Goal: Information Seeking & Learning: Find specific fact

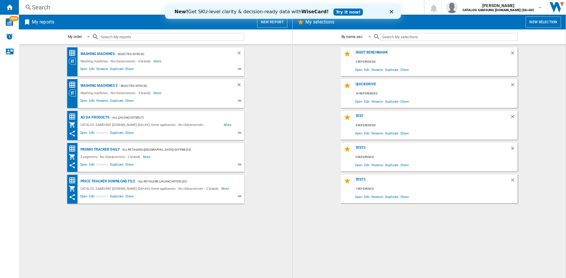
click at [51, 9] on div "Search" at bounding box center [220, 7] width 377 height 8
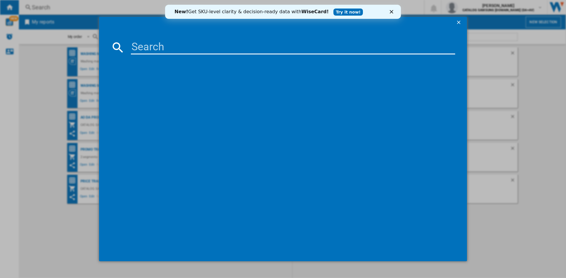
click at [163, 49] on input at bounding box center [293, 47] width 324 height 14
paste input "DW60A8060BB/EU"
type input "DW60A8060BB/EU"
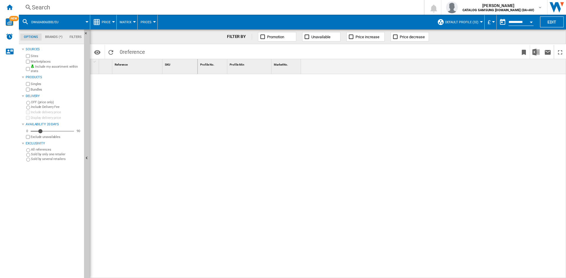
click at [50, 7] on div "Search" at bounding box center [220, 7] width 377 height 8
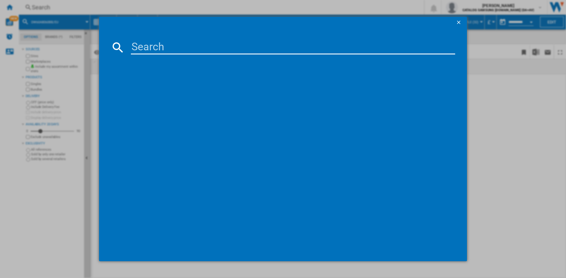
click at [142, 44] on input at bounding box center [293, 47] width 324 height 14
paste input "DW60A8060BB/EU"
type input "DW60A8060BB"
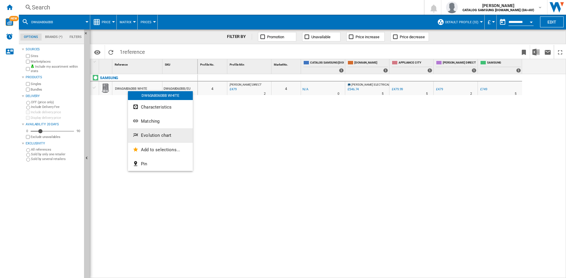
click at [164, 133] on button "Evolution chart" at bounding box center [160, 135] width 65 height 14
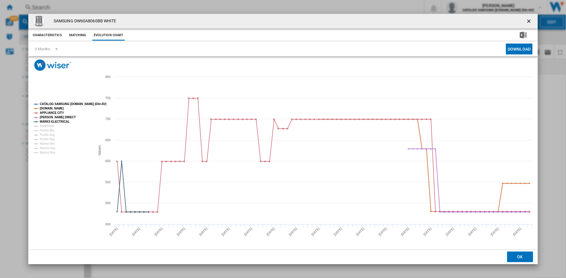
click at [55, 103] on tspan "CATALOG SAMSUNG [DOMAIN_NAME] (DA+AV)" at bounding box center [73, 104] width 67 height 3
click at [49, 125] on tspan "SAMSUNG" at bounding box center [47, 126] width 15 height 3
click at [529, 21] on ng-md-icon "getI18NText('BUTTONS.CLOSE_DIALOG')" at bounding box center [529, 21] width 7 height 7
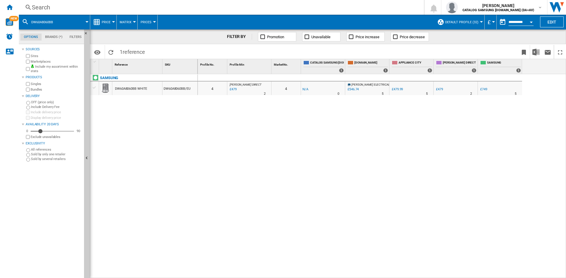
click at [51, 8] on div "Search" at bounding box center [220, 7] width 377 height 8
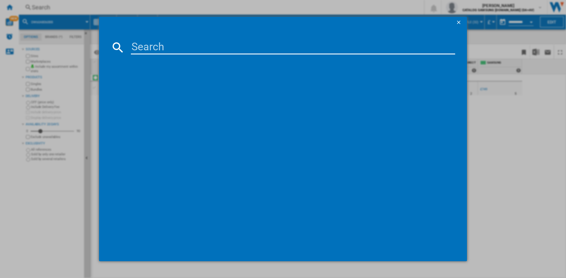
type input "DW60BG830I00EU"
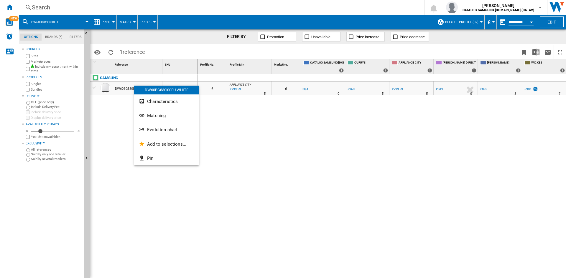
click at [171, 131] on span "Evolution chart" at bounding box center [162, 129] width 30 height 5
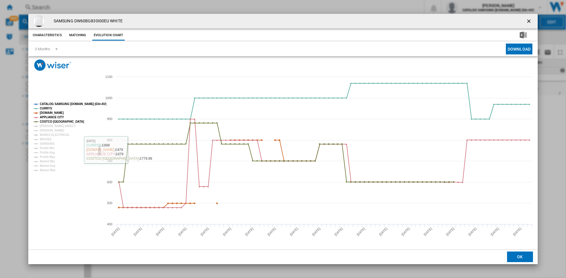
click at [56, 103] on tspan "CATALOG SAMSUNG [DOMAIN_NAME] (DA+AV)" at bounding box center [73, 104] width 67 height 3
click at [50, 126] on tspan "[PERSON_NAME] DIRECT" at bounding box center [58, 126] width 36 height 3
click at [48, 130] on tspan "[PERSON_NAME]" at bounding box center [52, 130] width 24 height 3
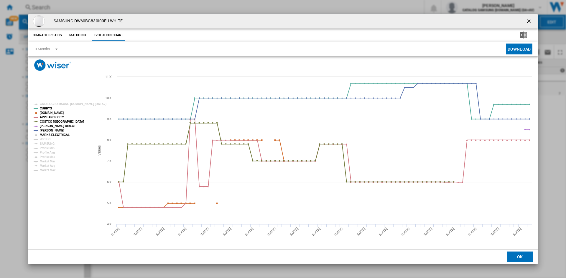
click at [47, 134] on tspan "MARKS ELECTRICAL" at bounding box center [55, 134] width 30 height 3
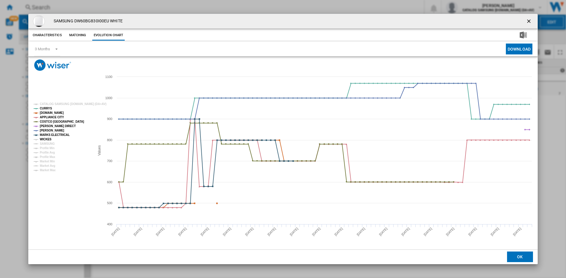
click at [44, 138] on tspan "WICKES" at bounding box center [46, 139] width 12 height 3
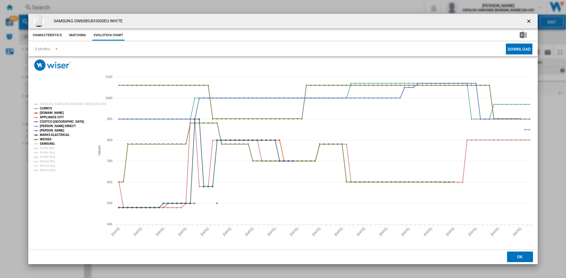
click at [49, 142] on tspan "SAMSUNG" at bounding box center [47, 143] width 15 height 3
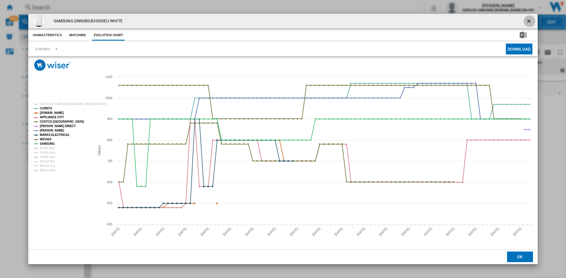
click at [527, 21] on ng-md-icon "getI18NText('BUTTONS.CLOSE_DIALOG')" at bounding box center [529, 21] width 7 height 7
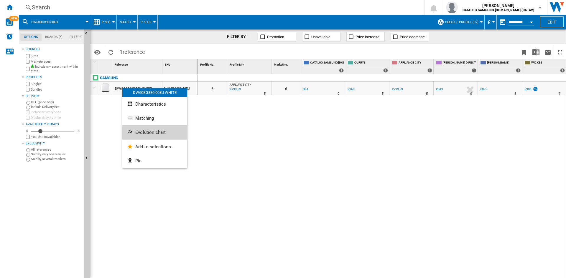
click at [155, 132] on span "Evolution chart" at bounding box center [150, 132] width 30 height 5
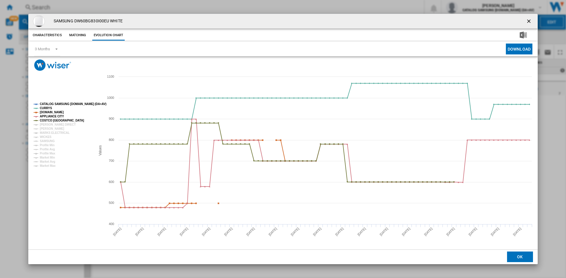
click at [55, 104] on tspan "CATALOG SAMSUNG [DOMAIN_NAME] (DA+AV)" at bounding box center [73, 104] width 67 height 3
click at [53, 124] on tspan "[PERSON_NAME] DIRECT" at bounding box center [58, 124] width 36 height 3
click at [47, 131] on tspan "MARKS ELECTRICAL" at bounding box center [55, 132] width 30 height 3
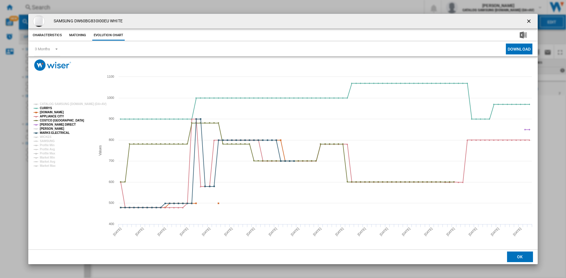
click at [48, 129] on tspan "[PERSON_NAME]" at bounding box center [52, 128] width 24 height 3
click at [46, 138] on tspan "WICKES" at bounding box center [46, 137] width 12 height 3
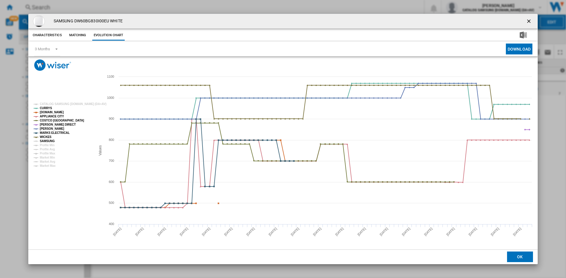
click at [47, 141] on tspan "SAMSUNG" at bounding box center [47, 141] width 15 height 3
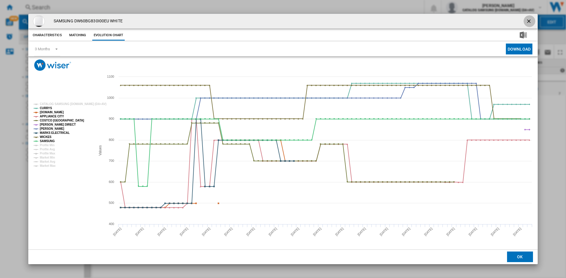
click at [528, 18] on ng-md-icon "getI18NText('BUTTONS.CLOSE_DIALOG')" at bounding box center [529, 21] width 7 height 7
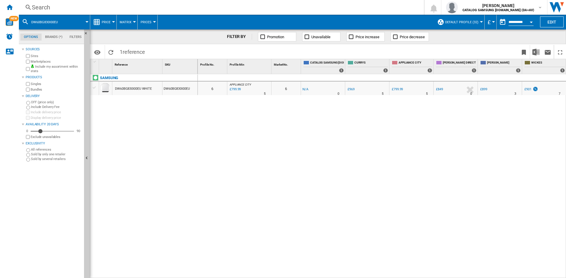
click at [55, 4] on div "Search" at bounding box center [220, 7] width 377 height 8
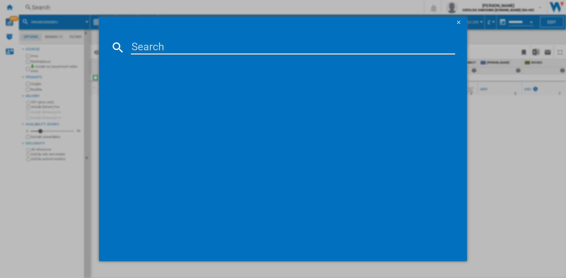
click at [159, 47] on input at bounding box center [293, 47] width 324 height 14
type input "WD90DG5B15B"
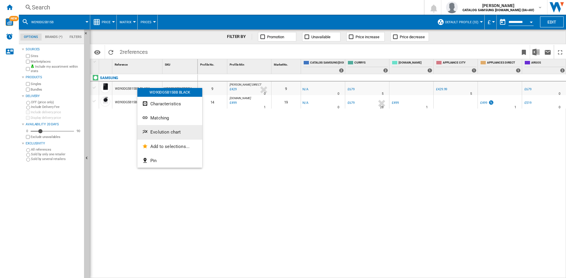
click at [171, 131] on span "Evolution chart" at bounding box center [165, 132] width 30 height 5
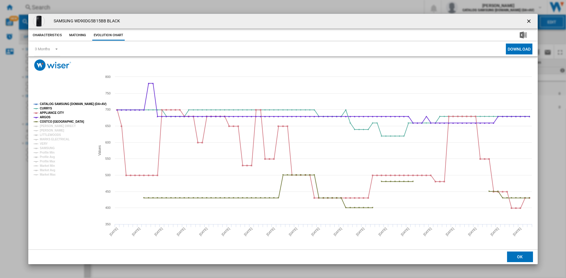
click at [55, 103] on tspan "CATALOG SAMSUNG [DOMAIN_NAME] (DA+AV)" at bounding box center [73, 104] width 67 height 3
click at [48, 127] on tspan "[PERSON_NAME] DIRECT" at bounding box center [58, 126] width 36 height 3
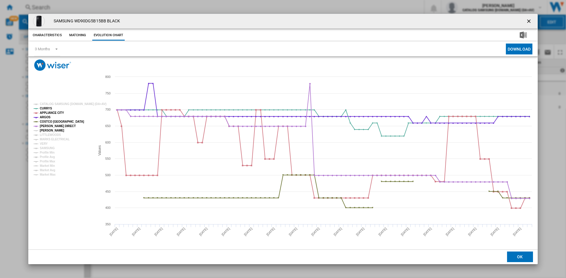
click at [47, 130] on tspan "[PERSON_NAME]" at bounding box center [52, 130] width 24 height 3
click at [49, 138] on tspan "MARKS ELECTRICAL" at bounding box center [55, 139] width 30 height 3
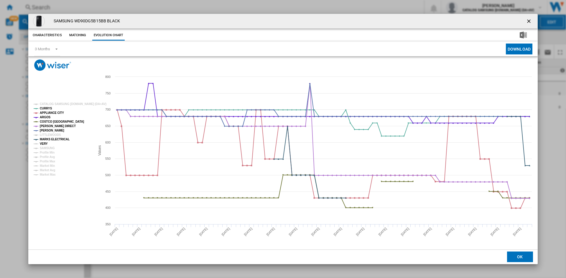
click at [43, 143] on tspan "VERY" at bounding box center [44, 143] width 8 height 3
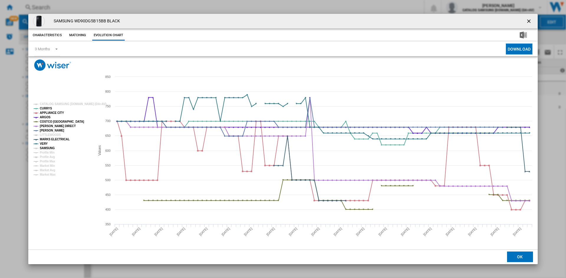
click at [48, 148] on tspan "SAMSUNG" at bounding box center [47, 148] width 15 height 3
click at [532, 20] on ng-md-icon "getI18NText('BUTTONS.CLOSE_DIALOG')" at bounding box center [529, 21] width 7 height 7
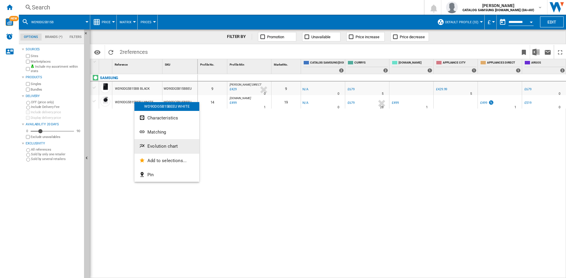
click at [171, 147] on span "Evolution chart" at bounding box center [162, 146] width 30 height 5
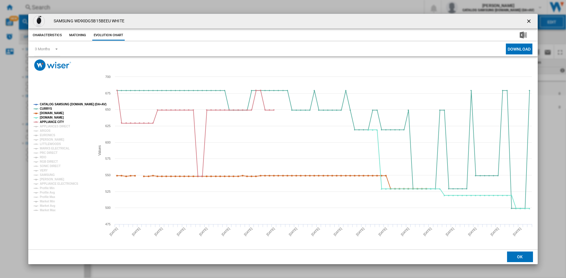
click at [55, 105] on tspan "CATALOG SAMSUNG [DOMAIN_NAME] (DA+AV)" at bounding box center [73, 104] width 67 height 3
click at [48, 127] on tspan "APPLIANCES DIRECT" at bounding box center [55, 126] width 30 height 3
click at [44, 131] on tspan "ARGOS" at bounding box center [45, 130] width 11 height 3
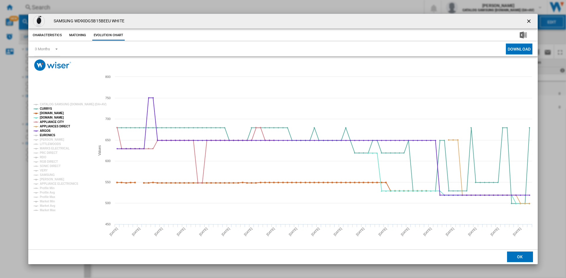
click at [47, 134] on tspan "EURONICS" at bounding box center [47, 135] width 15 height 3
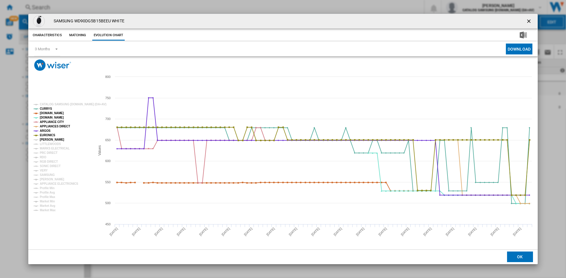
click at [49, 138] on tspan "[PERSON_NAME]" at bounding box center [52, 139] width 24 height 3
click at [49, 147] on tspan "MARKS ELECTRICAL" at bounding box center [55, 148] width 30 height 3
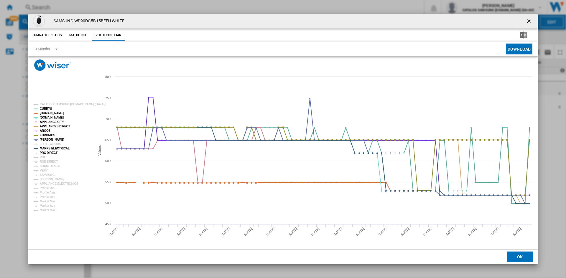
click at [47, 151] on tspan "PRC DIRECT" at bounding box center [49, 152] width 18 height 3
click at [44, 156] on tspan "RDO" at bounding box center [43, 157] width 6 height 3
click at [50, 161] on tspan "RGB DIRECT" at bounding box center [49, 161] width 18 height 3
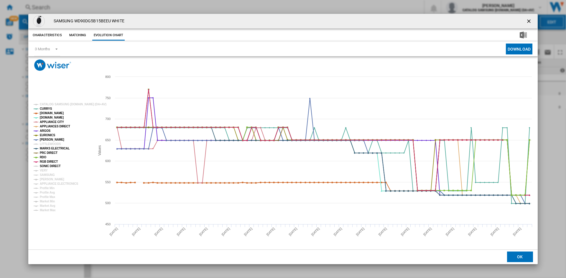
click at [50, 165] on tspan "SONIC DIRECT" at bounding box center [50, 166] width 21 height 3
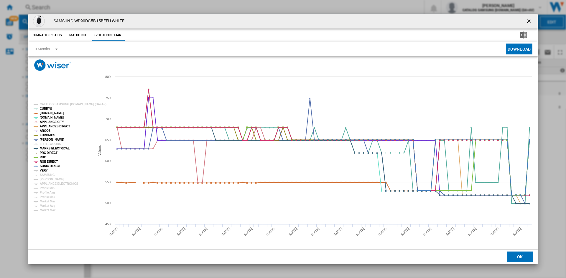
click at [45, 172] on tspan "VERY" at bounding box center [44, 170] width 8 height 3
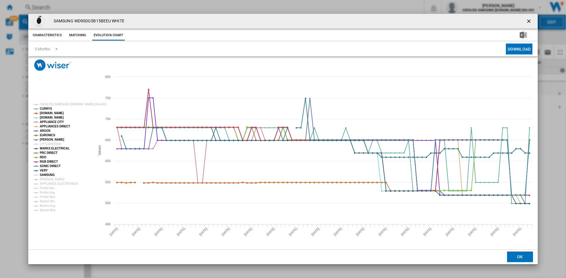
click at [51, 177] on tspan "SAMSUNG" at bounding box center [47, 175] width 15 height 3
click at [52, 181] on tspan "[PERSON_NAME]" at bounding box center [52, 179] width 24 height 3
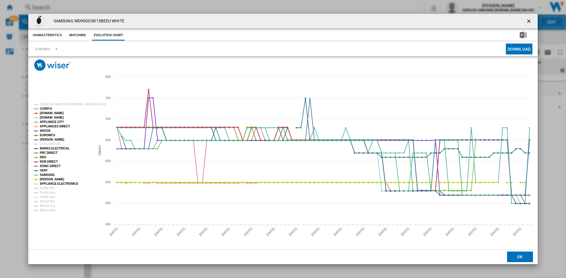
click at [53, 184] on tspan "APPLIANCE ELECTRONICS" at bounding box center [59, 183] width 39 height 3
click at [528, 22] on ng-md-icon "getI18NText('BUTTONS.CLOSE_DIALOG')" at bounding box center [529, 21] width 7 height 7
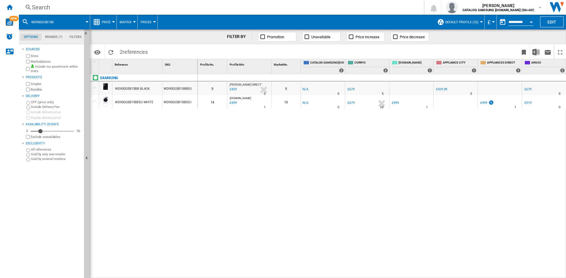
click at [56, 8] on div "Search" at bounding box center [220, 7] width 377 height 8
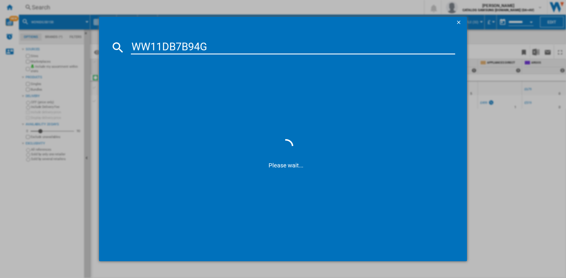
type input "WW11DB7B94GB"
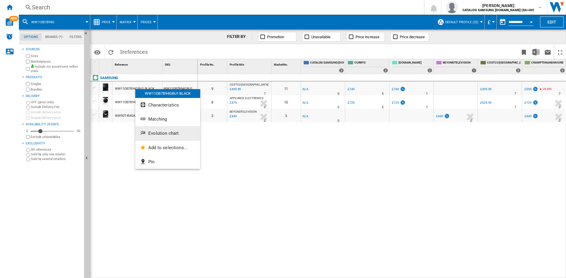
click at [163, 133] on span "Evolution chart" at bounding box center [163, 133] width 30 height 5
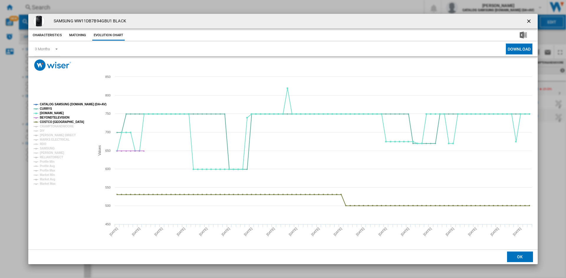
click at [53, 103] on tspan "CATALOG SAMSUNG [DOMAIN_NAME] (DA+AV)" at bounding box center [73, 104] width 67 height 3
click at [52, 126] on tspan "CRAMPTONANDMOORE" at bounding box center [57, 126] width 34 height 3
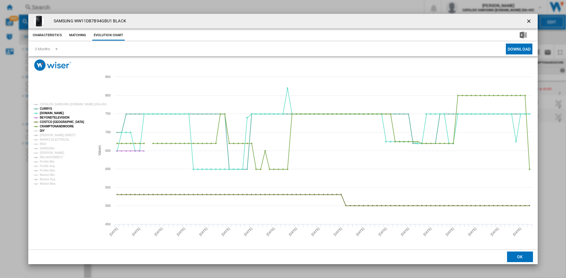
click at [41, 131] on tspan "DIY" at bounding box center [42, 130] width 5 height 3
click at [50, 134] on tspan "[PERSON_NAME] DIRECT" at bounding box center [58, 135] width 36 height 3
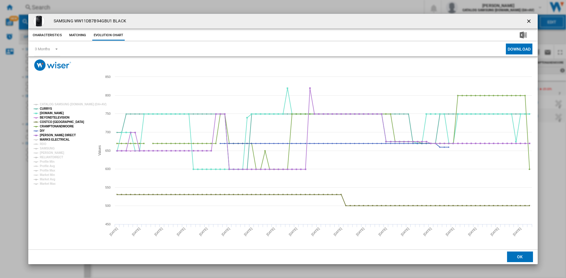
click at [51, 141] on tspan "MARKS ELECTRICAL" at bounding box center [55, 139] width 30 height 3
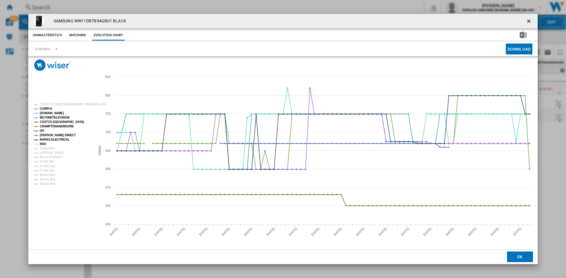
click at [42, 145] on tspan "RDO" at bounding box center [43, 144] width 6 height 3
click at [49, 150] on tspan "SAMSUNG" at bounding box center [47, 148] width 15 height 3
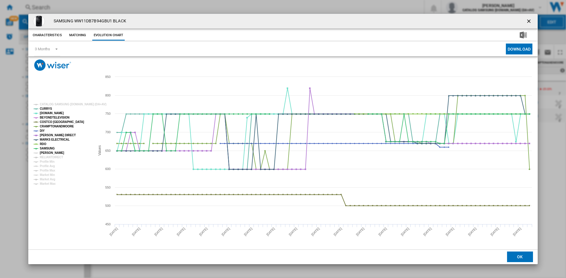
click at [51, 154] on tspan "[PERSON_NAME]" at bounding box center [52, 152] width 24 height 3
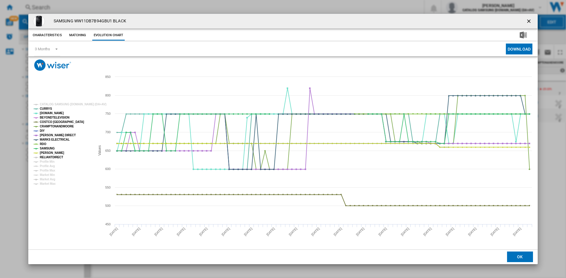
click at [52, 156] on tspan "RELIANTDIRECT" at bounding box center [51, 157] width 23 height 3
click at [528, 23] on ng-md-icon "getI18NText('BUTTONS.CLOSE_DIALOG')" at bounding box center [529, 21] width 7 height 7
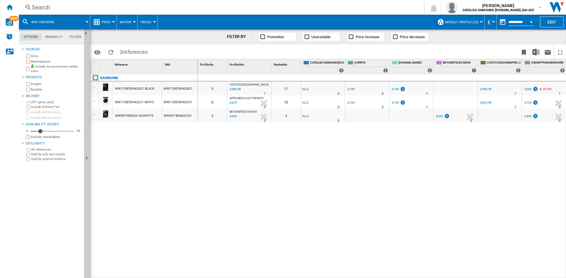
click at [58, 7] on div "Search" at bounding box center [220, 7] width 377 height 8
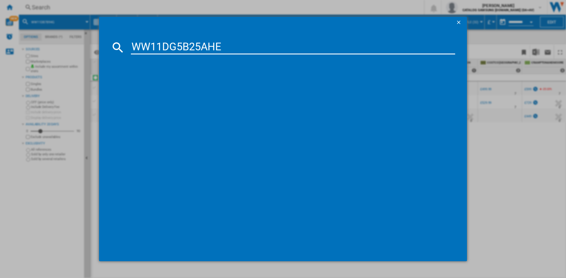
type input "WW11DG5B25AH"
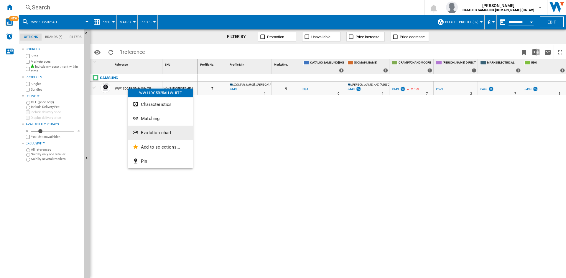
click at [170, 130] on button "Evolution chart" at bounding box center [160, 133] width 65 height 14
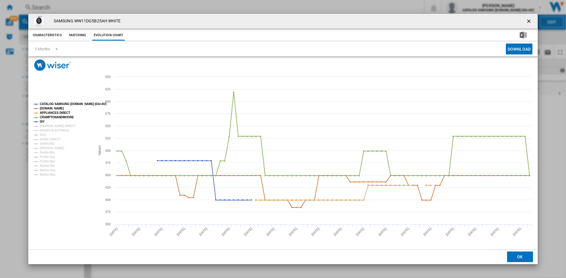
click at [55, 103] on tspan "CATALOG SAMSUNG [DOMAIN_NAME] (DA+AV)" at bounding box center [73, 104] width 67 height 3
click at [50, 126] on tspan "[PERSON_NAME] DIRECT" at bounding box center [58, 126] width 36 height 3
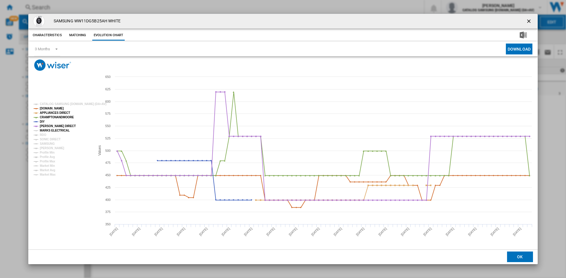
click at [50, 130] on tspan "MARKS ELECTRICAL" at bounding box center [55, 130] width 30 height 3
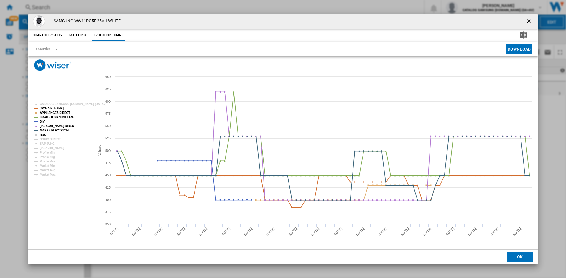
click at [45, 136] on tspan "RDO" at bounding box center [43, 134] width 6 height 3
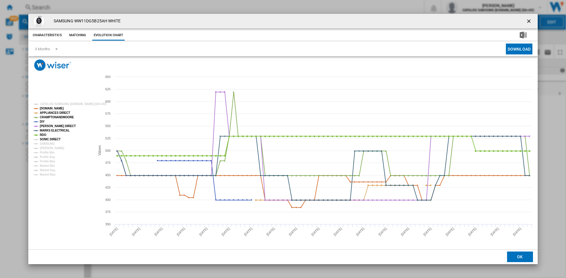
click at [51, 140] on tspan "SONIC DIRECT" at bounding box center [50, 139] width 21 height 3
click at [48, 144] on tspan "SAMSUNG" at bounding box center [47, 143] width 15 height 3
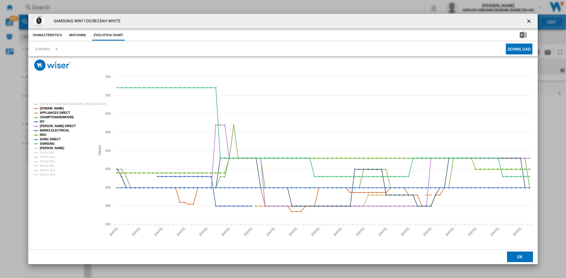
click at [53, 147] on tspan "[PERSON_NAME]" at bounding box center [52, 148] width 24 height 3
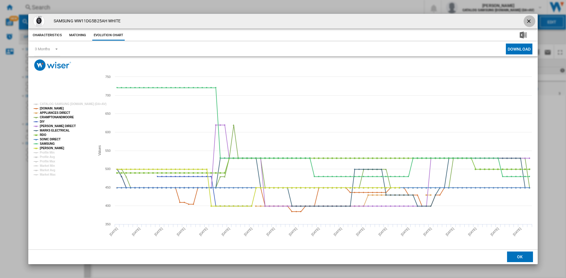
click at [527, 20] on ng-md-icon "getI18NText('BUTTONS.CLOSE_DIALOG')" at bounding box center [529, 21] width 7 height 7
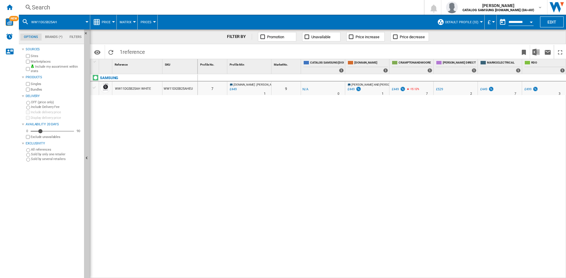
click at [66, 7] on div "Search" at bounding box center [220, 7] width 377 height 8
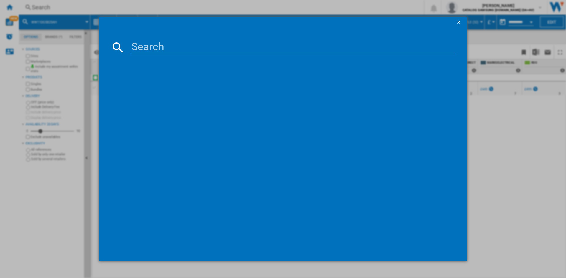
click at [182, 47] on input at bounding box center [293, 47] width 324 height 14
type input "WW90DB7U94GE"
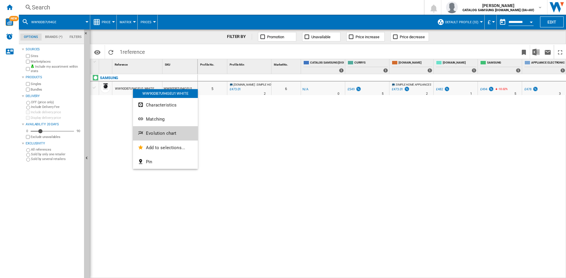
click at [164, 131] on button "Evolution chart" at bounding box center [165, 133] width 65 height 14
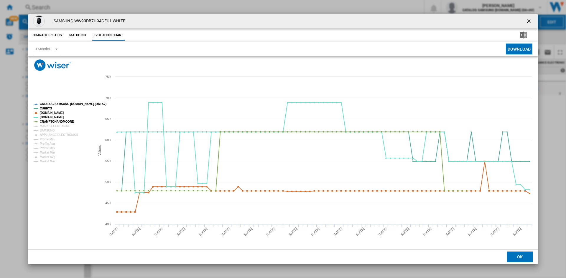
click at [57, 103] on tspan "CATALOG SAMSUNG [DOMAIN_NAME] (DA+AV)" at bounding box center [73, 104] width 67 height 3
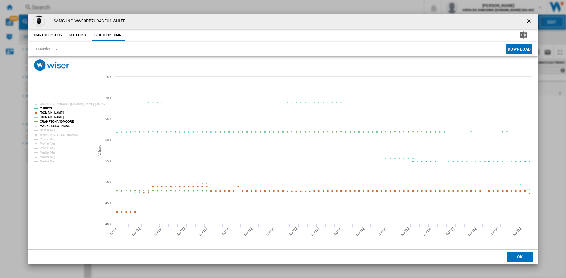
click at [52, 128] on tspan "MARKS ELECTRICAL" at bounding box center [55, 126] width 30 height 3
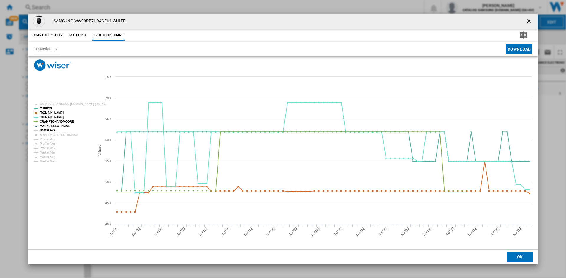
click at [50, 130] on tspan "SAMSUNG" at bounding box center [47, 130] width 15 height 3
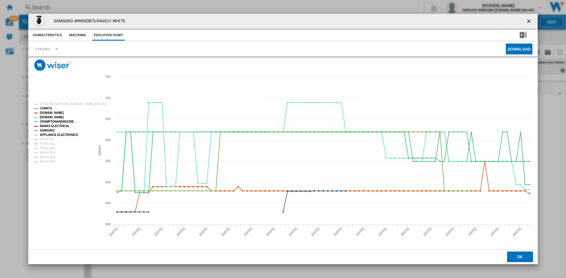
click at [55, 134] on tspan "APPLIANCE ELECTRONICS" at bounding box center [59, 134] width 39 height 3
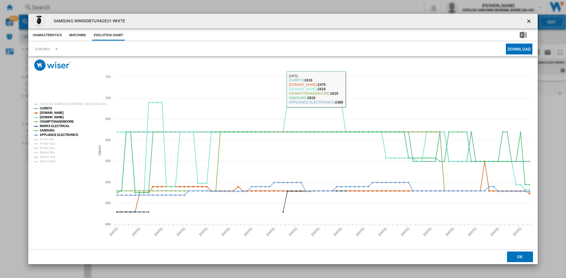
click at [527, 19] on ng-md-icon "getI18NText('BUTTONS.CLOSE_DIALOG')" at bounding box center [529, 21] width 7 height 7
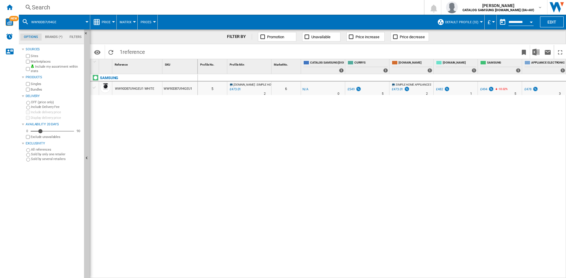
click at [66, 9] on div "Search" at bounding box center [220, 7] width 377 height 8
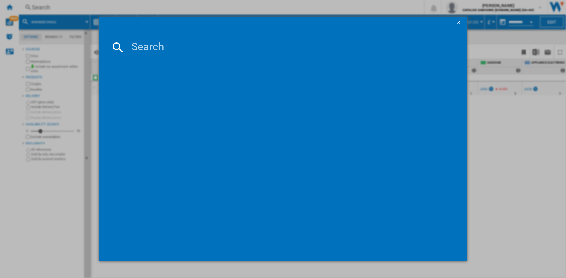
paste input "WW90DB8U95GBU1"
type input "WW90DB8U95G"
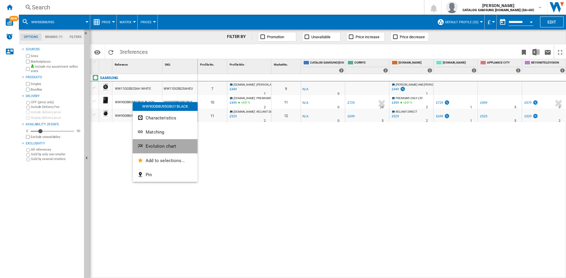
click at [171, 141] on button "Evolution chart" at bounding box center [165, 146] width 65 height 14
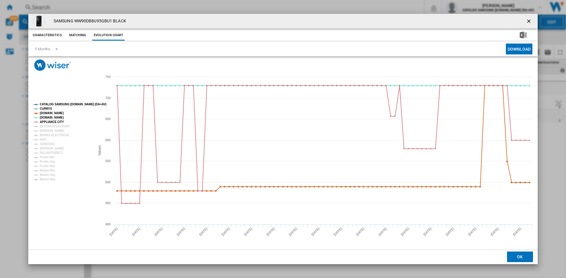
click at [61, 103] on tspan "CATALOG SAMSUNG [DOMAIN_NAME] (DA+AV)" at bounding box center [73, 104] width 67 height 3
click at [51, 126] on tspan "BEYONDTELEVISION" at bounding box center [55, 126] width 30 height 3
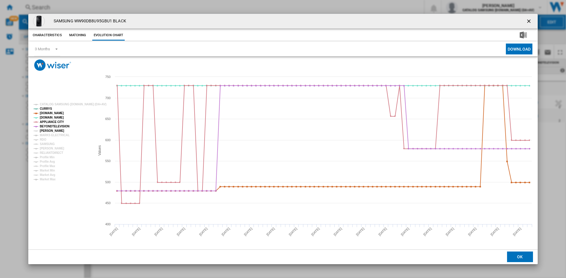
click at [47, 132] on tspan "[PERSON_NAME]" at bounding box center [52, 130] width 24 height 3
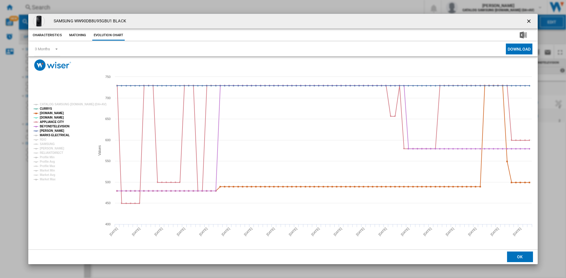
click at [48, 136] on tspan "MARKS ELECTRICAL" at bounding box center [55, 135] width 30 height 3
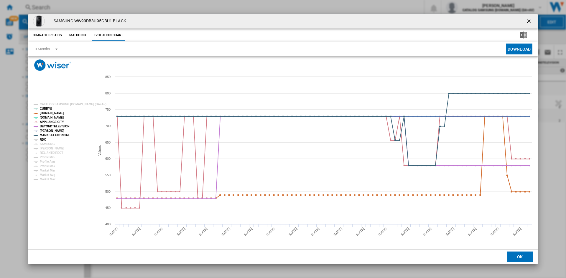
click at [44, 140] on tspan "RDO" at bounding box center [43, 139] width 6 height 3
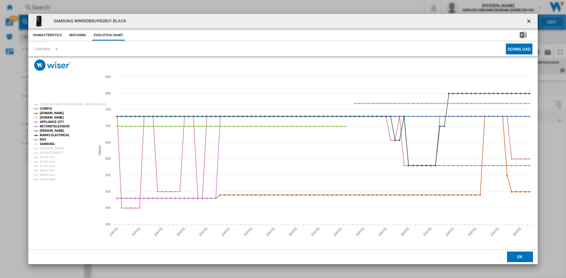
click at [49, 144] on tspan "SAMSUNG" at bounding box center [47, 144] width 15 height 3
click at [52, 148] on tspan "[PERSON_NAME]" at bounding box center [52, 148] width 24 height 3
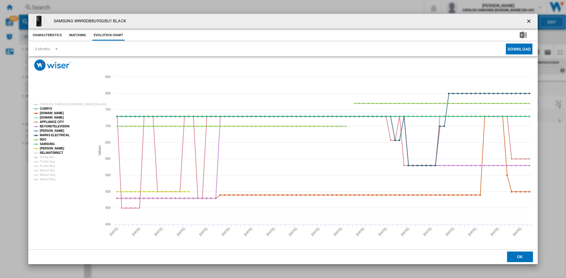
drag, startPoint x: 54, startPoint y: 152, endPoint x: 57, endPoint y: 154, distance: 3.7
click at [54, 153] on tspan "RELIANTDIRECT" at bounding box center [51, 152] width 23 height 3
click at [528, 21] on ng-md-icon "getI18NText('BUTTONS.CLOSE_DIALOG')" at bounding box center [529, 21] width 7 height 7
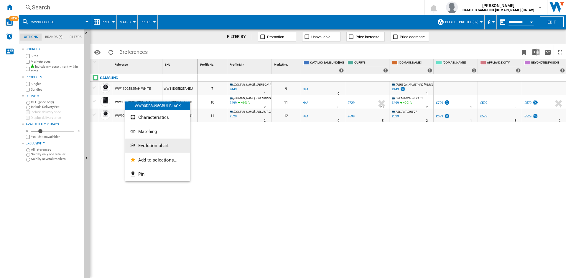
click at [166, 145] on span "Evolution chart" at bounding box center [153, 145] width 30 height 5
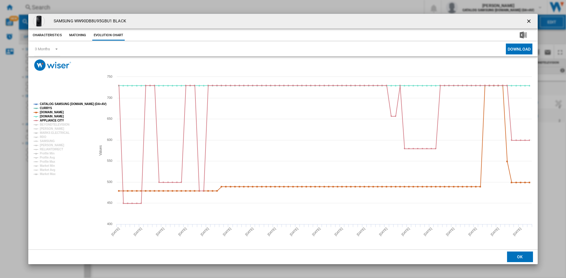
click at [52, 103] on tspan "CATALOG SAMSUNG [DOMAIN_NAME] (DA+AV)" at bounding box center [73, 104] width 67 height 3
click at [52, 126] on tspan "BEYONDTELEVISION" at bounding box center [55, 124] width 30 height 3
click at [45, 130] on tspan "[PERSON_NAME]" at bounding box center [52, 128] width 24 height 3
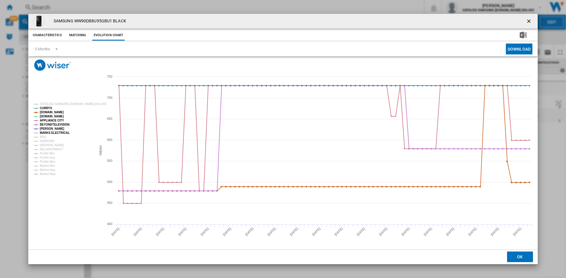
click at [53, 134] on tspan "MARKS ELECTRICAL" at bounding box center [55, 132] width 30 height 3
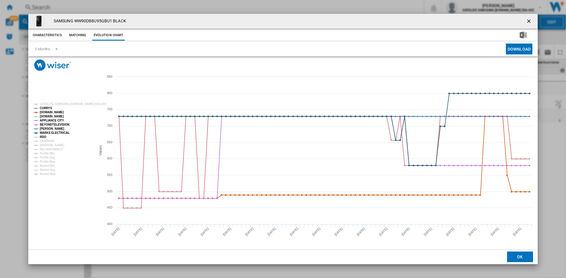
click at [44, 136] on tspan "RDO" at bounding box center [43, 137] width 6 height 3
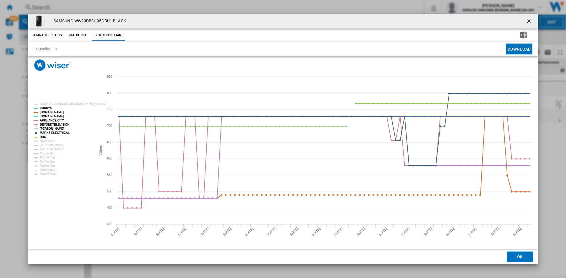
click at [55, 142] on rect "Product popup" at bounding box center [62, 138] width 62 height 77
click at [56, 145] on tspan "[PERSON_NAME]" at bounding box center [52, 145] width 24 height 3
click at [46, 148] on tspan "RELIANTDIRECT" at bounding box center [51, 149] width 23 height 3
drag, startPoint x: 48, startPoint y: 141, endPoint x: 82, endPoint y: 144, distance: 34.9
click at [48, 141] on tspan "SAMSUNG" at bounding box center [47, 141] width 15 height 3
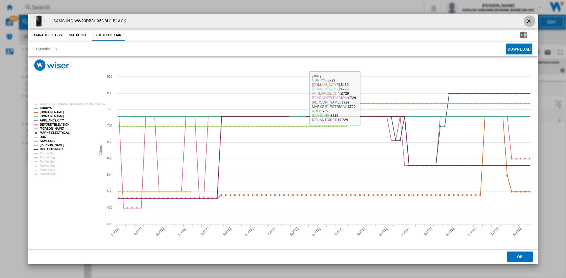
click at [529, 21] on ng-md-icon "getI18NText('BUTTONS.CLOSE_DIALOG')" at bounding box center [529, 21] width 7 height 7
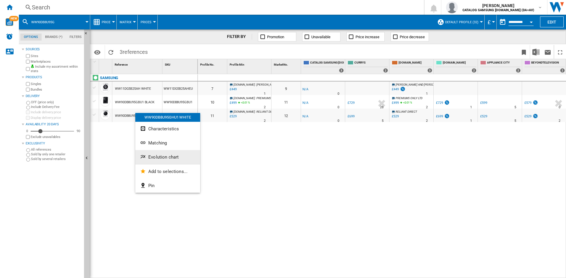
click at [164, 156] on span "Evolution chart" at bounding box center [163, 157] width 30 height 5
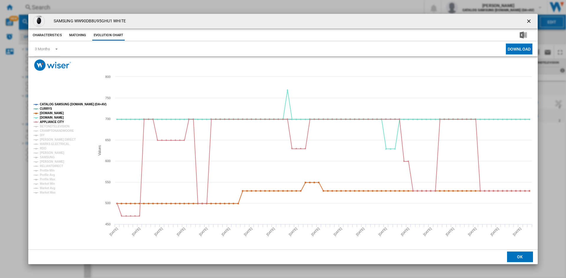
click at [57, 105] on tspan "CATALOG SAMSUNG [DOMAIN_NAME] (DA+AV)" at bounding box center [73, 104] width 67 height 3
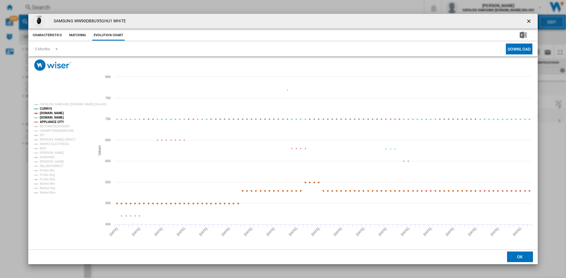
click at [48, 125] on tspan "BEYONDTELEVISION" at bounding box center [55, 126] width 30 height 3
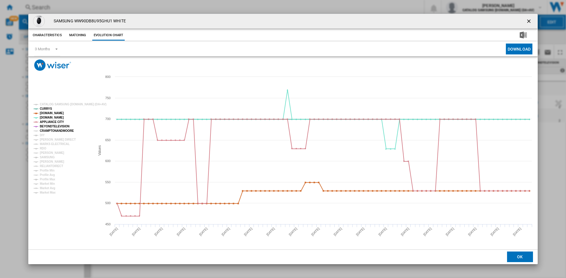
click at [48, 130] on tspan "CRAMPTONANDMOORE" at bounding box center [57, 130] width 34 height 3
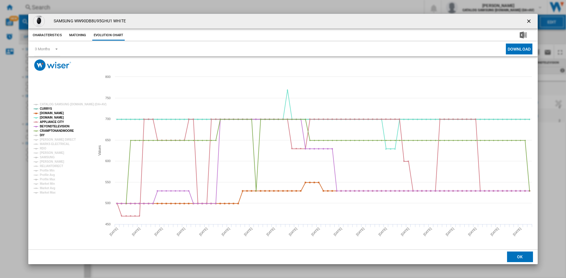
click at [43, 134] on tspan "DIY" at bounding box center [42, 135] width 5 height 3
click at [47, 138] on tspan "[PERSON_NAME] DIRECT" at bounding box center [58, 139] width 36 height 3
click at [47, 143] on tspan "MARKS ELECTRICAL" at bounding box center [55, 144] width 30 height 3
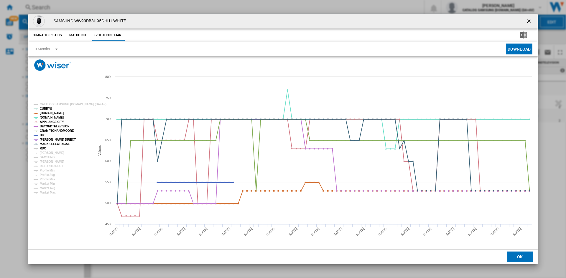
click at [43, 147] on tspan "RDO" at bounding box center [43, 148] width 6 height 3
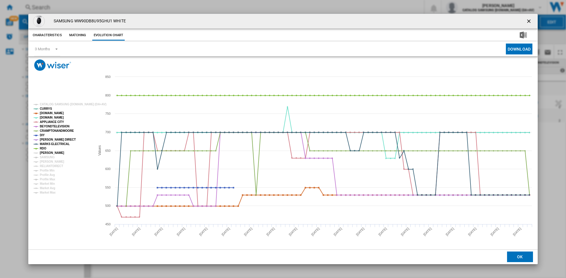
click at [48, 152] on tspan "[PERSON_NAME]" at bounding box center [52, 152] width 24 height 3
click at [48, 156] on tspan "SAMSUNG" at bounding box center [47, 157] width 15 height 3
click at [51, 162] on tspan "[PERSON_NAME]" at bounding box center [52, 161] width 24 height 3
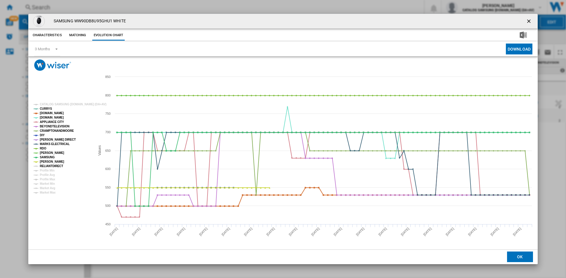
click at [53, 167] on tspan "RELIANTDIRECT" at bounding box center [51, 166] width 23 height 3
click at [527, 19] on ng-md-icon "getI18NText('BUTTONS.CLOSE_DIALOG')" at bounding box center [529, 21] width 7 height 7
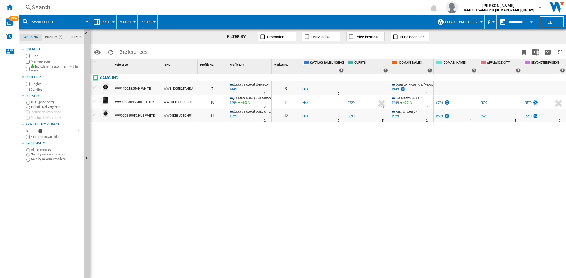
click at [74, 7] on div "Search" at bounding box center [220, 7] width 377 height 8
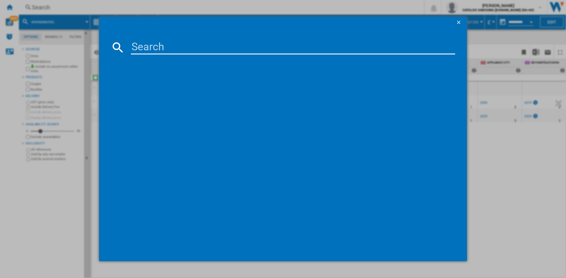
type input "DW60CG550FSREU"
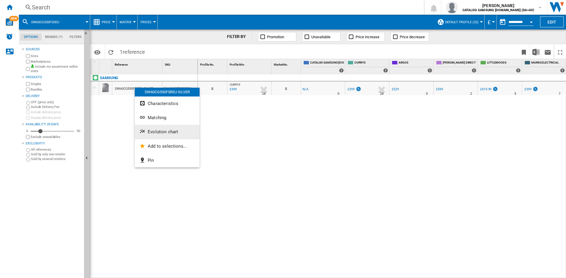
click at [160, 129] on button "Evolution chart" at bounding box center [167, 132] width 65 height 14
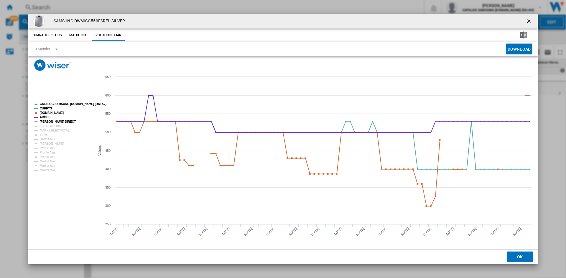
click at [63, 104] on tspan "CATALOG SAMSUNG [DOMAIN_NAME] (DA+AV)" at bounding box center [73, 104] width 67 height 3
click at [48, 131] on tspan "MARKS ELECTRICAL" at bounding box center [55, 130] width 30 height 3
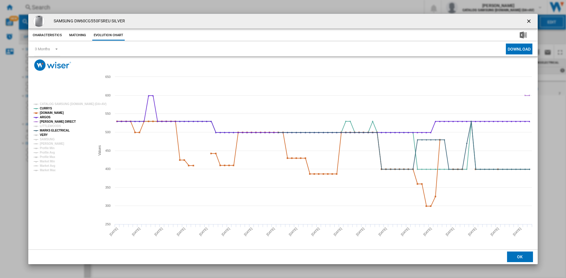
click at [43, 135] on tspan "VERY" at bounding box center [44, 134] width 8 height 3
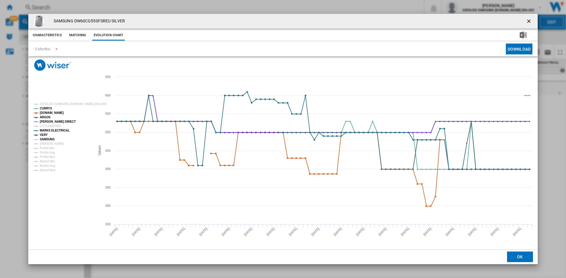
click at [49, 140] on tspan "SAMSUNG" at bounding box center [47, 139] width 15 height 3
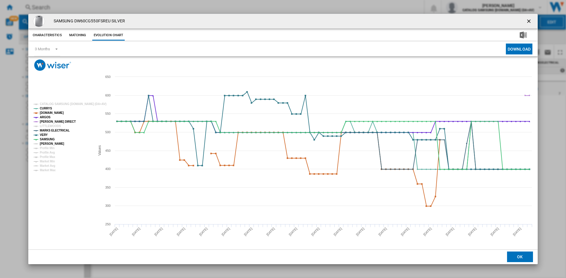
click at [51, 142] on tspan "[PERSON_NAME]" at bounding box center [52, 143] width 24 height 3
